Goal: Information Seeking & Learning: Understand process/instructions

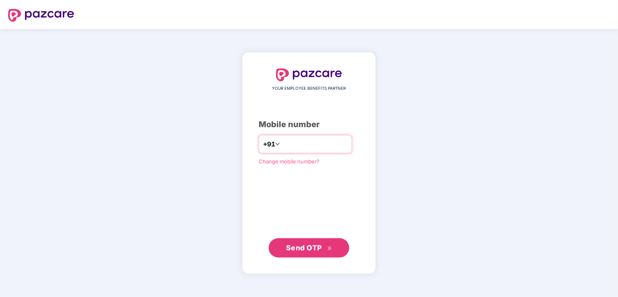
click at [333, 145] on input "number" at bounding box center [315, 144] width 66 height 13
type input "**********"
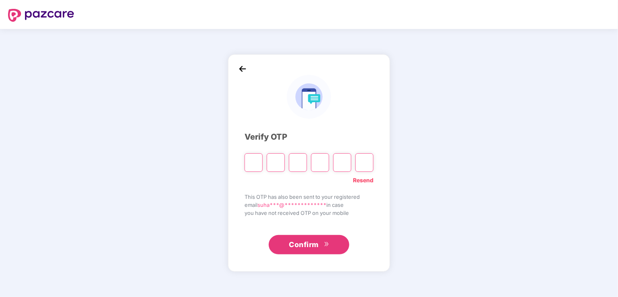
type input "*"
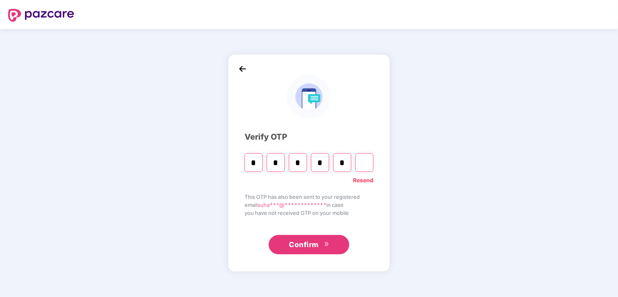
type input "*"
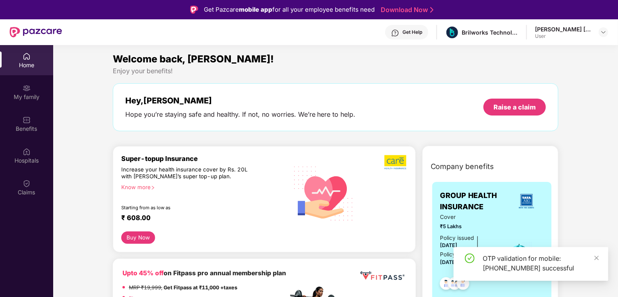
scroll to position [81, 0]
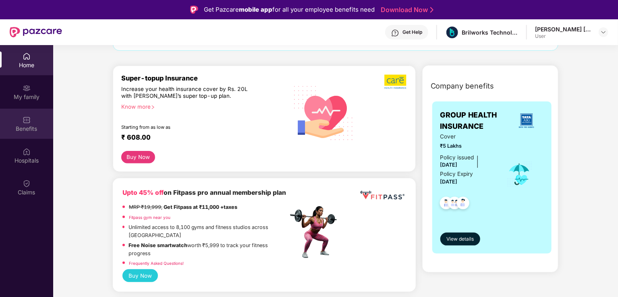
click at [29, 125] on div "Benefits" at bounding box center [26, 129] width 53 height 8
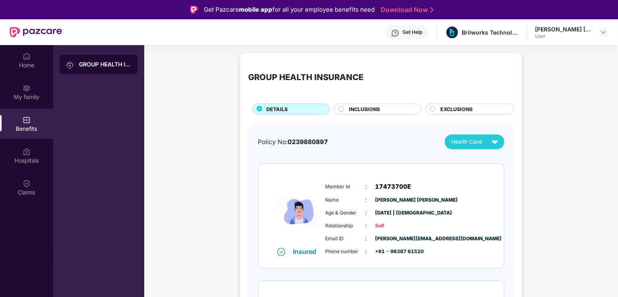
click at [352, 110] on span "INCLUSIONS" at bounding box center [364, 110] width 31 height 8
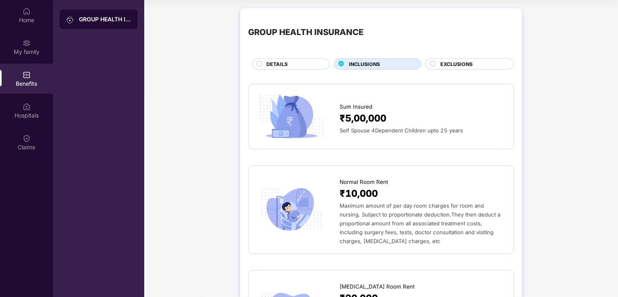
click at [460, 62] on span "EXCLUSIONS" at bounding box center [456, 64] width 32 height 8
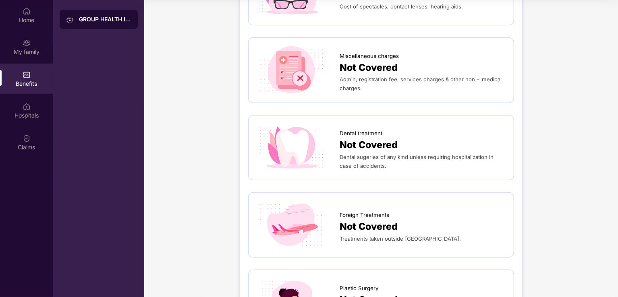
scroll to position [242, 0]
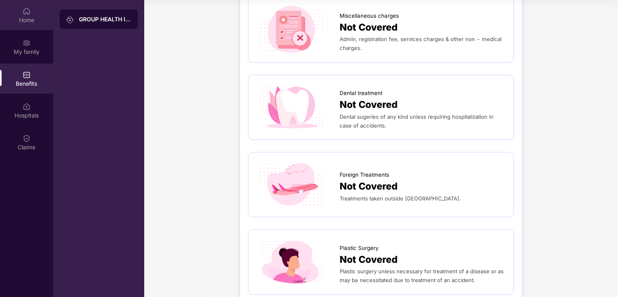
click at [24, 12] on img at bounding box center [27, 11] width 8 height 8
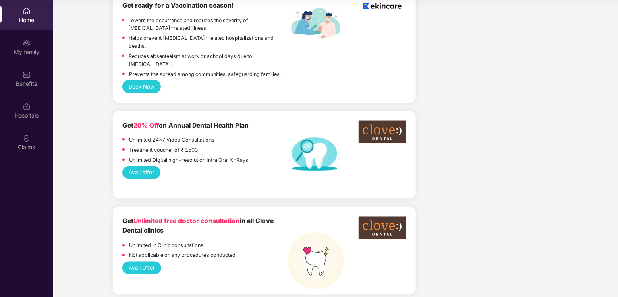
scroll to position [604, 0]
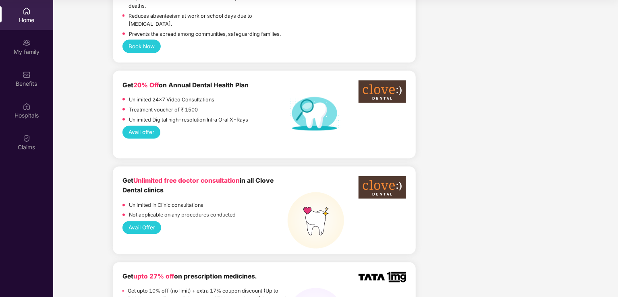
click at [146, 126] on button "Avail offer" at bounding box center [142, 132] width 38 height 13
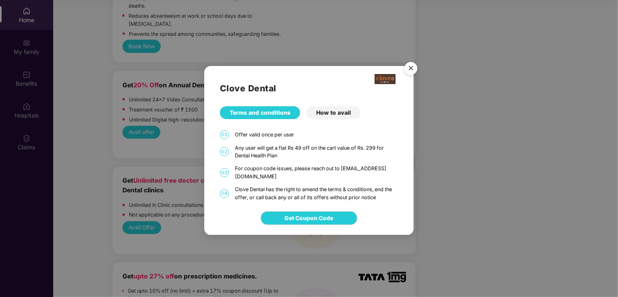
click at [334, 109] on div "Clove Dental Terms and conditions How to avail 01 Offer valid once per user 02 …" at bounding box center [309, 134] width 210 height 136
click at [335, 118] on div "How to avail" at bounding box center [334, 112] width 54 height 13
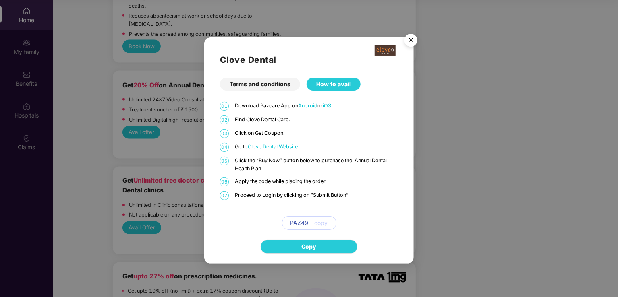
click at [415, 36] on img "Close" at bounding box center [411, 41] width 23 height 23
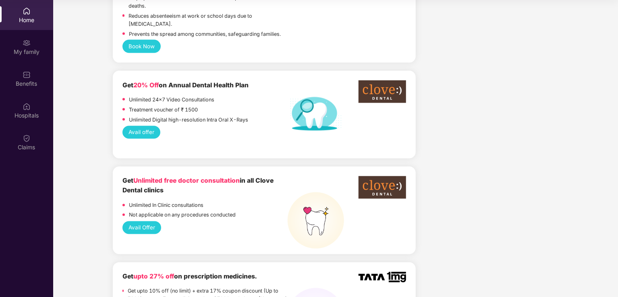
click at [147, 222] on button "Avail Offer" at bounding box center [142, 228] width 39 height 13
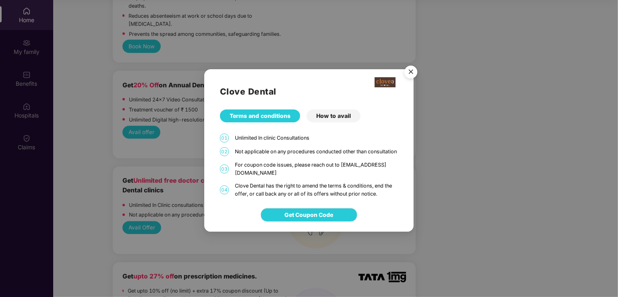
click at [345, 115] on div "How to avail" at bounding box center [334, 116] width 54 height 13
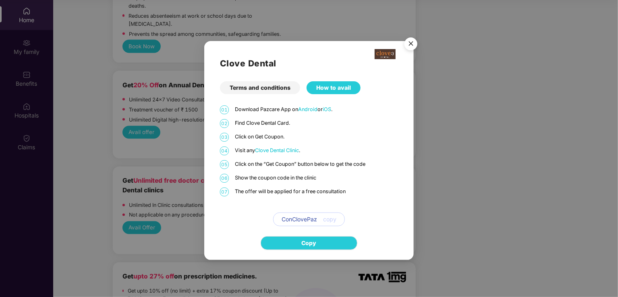
click at [413, 44] on img "Close" at bounding box center [411, 45] width 23 height 23
